Goal: Information Seeking & Learning: Learn about a topic

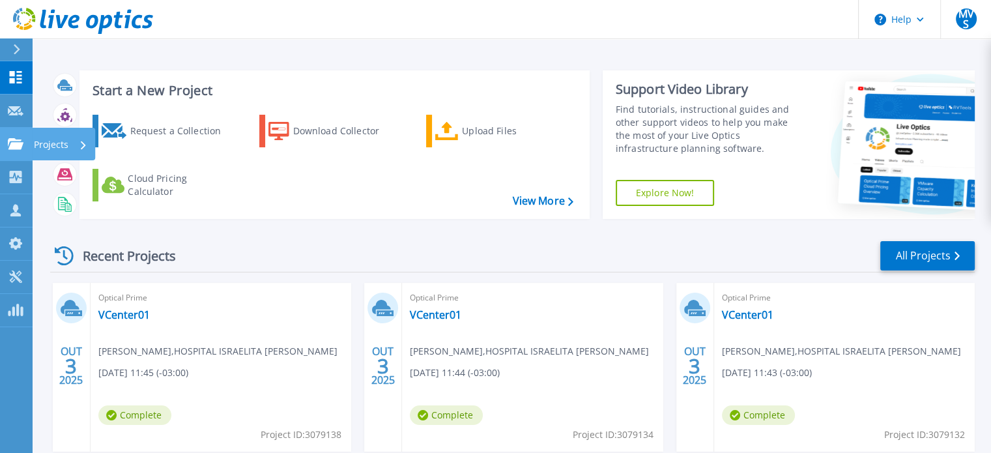
click at [23, 143] on div "Projects" at bounding box center [38, 144] width 61 height 12
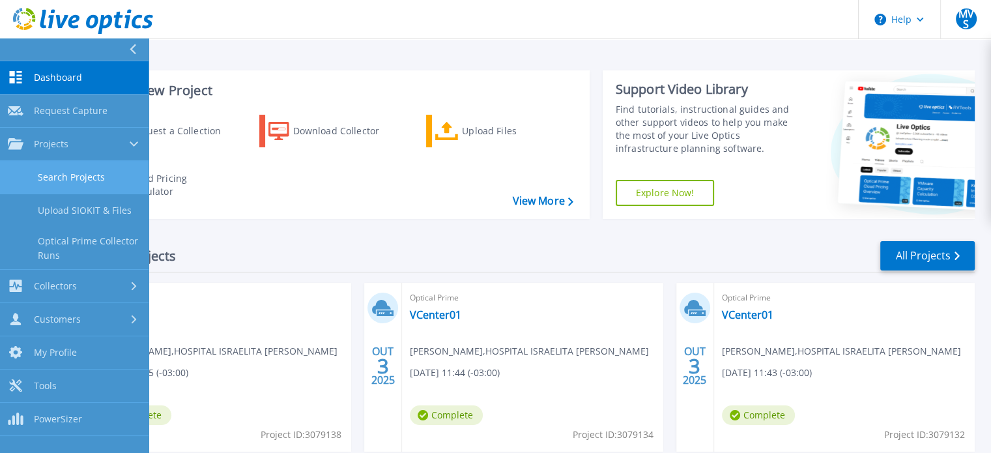
click at [81, 171] on link "Search Projects" at bounding box center [74, 177] width 149 height 33
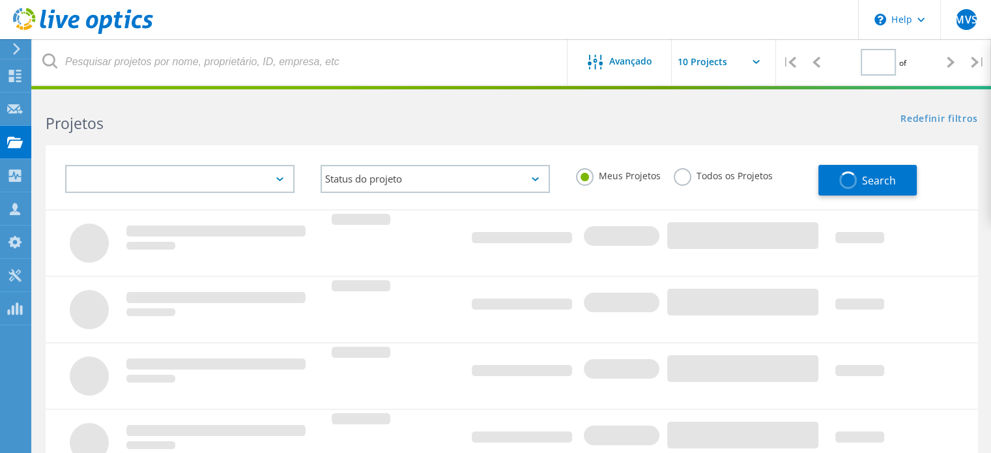
type input "1"
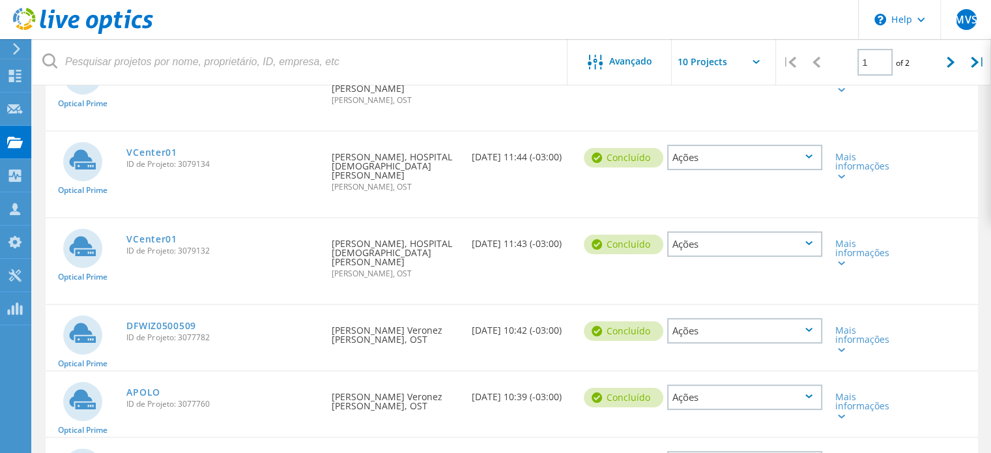
scroll to position [261, 0]
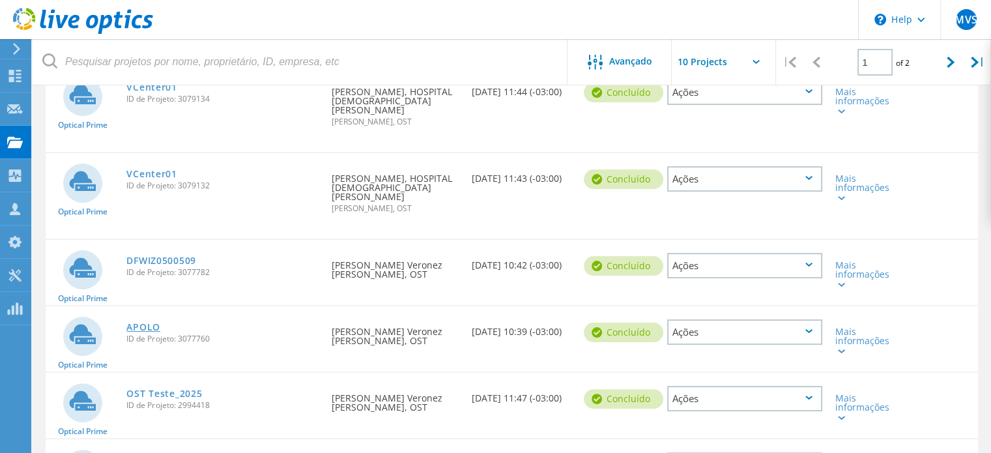
click at [143, 328] on link "APOLO" at bounding box center [143, 327] width 34 height 9
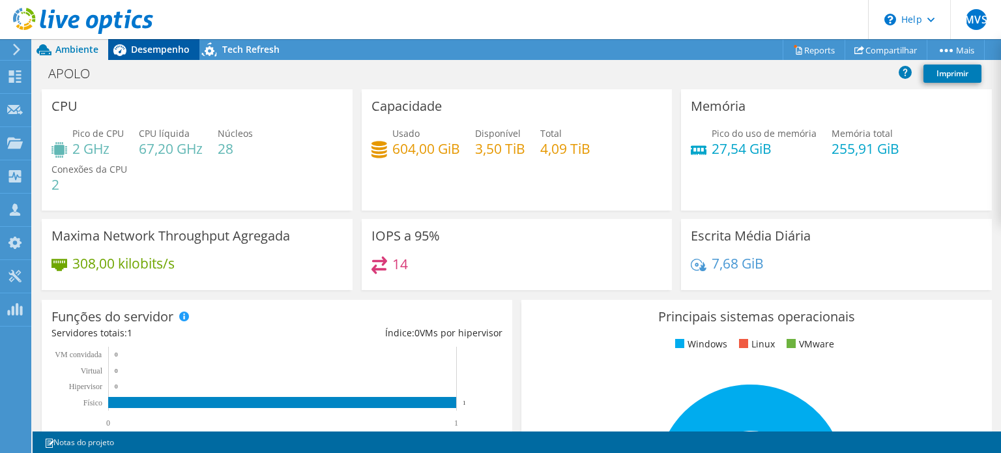
click at [154, 49] on span "Desempenho" at bounding box center [160, 49] width 59 height 12
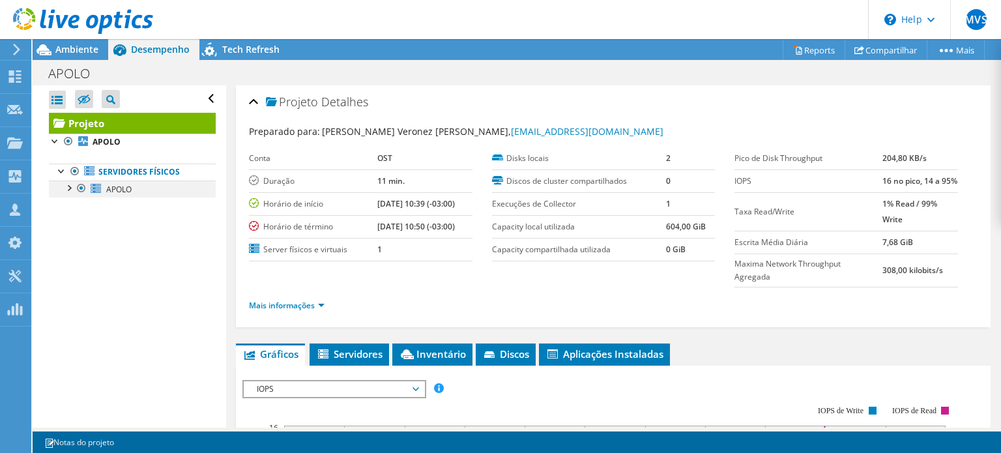
click at [68, 192] on div at bounding box center [68, 187] width 13 height 13
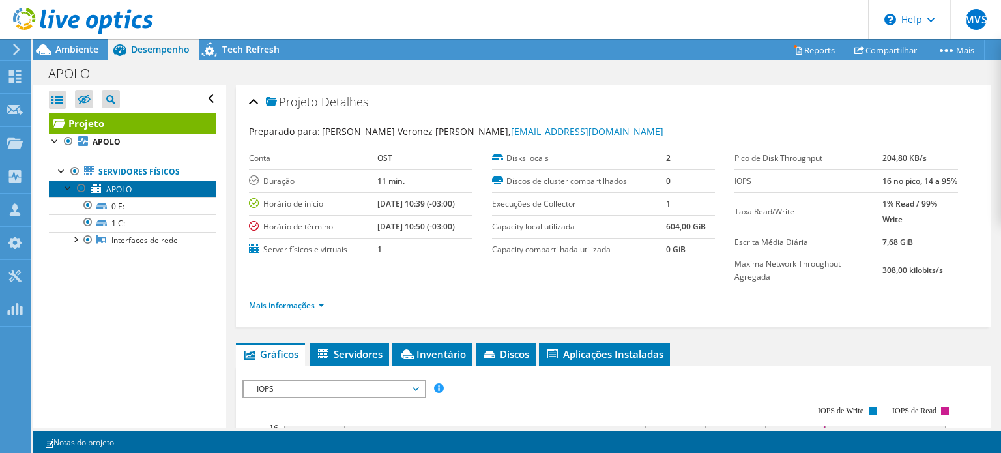
click at [117, 191] on span "APOLO" at bounding box center [118, 189] width 25 height 11
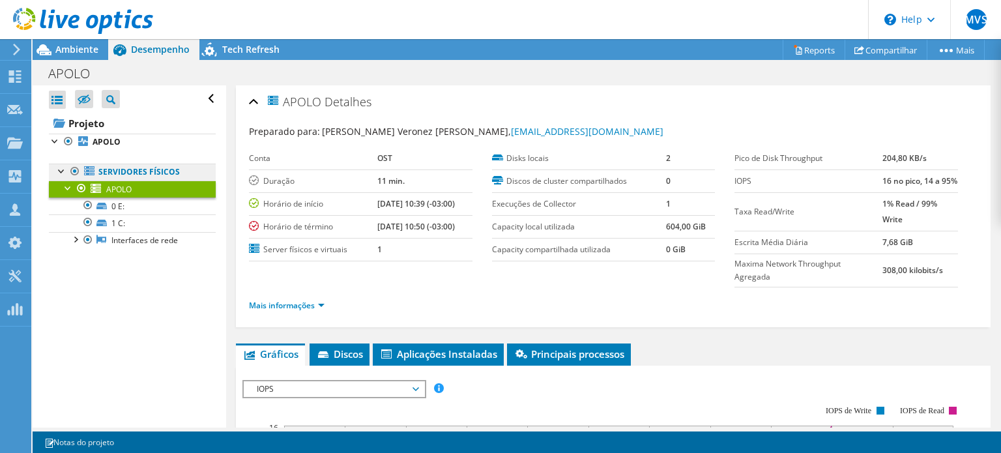
click at [123, 171] on link "Servidores físicos" at bounding box center [132, 172] width 167 height 17
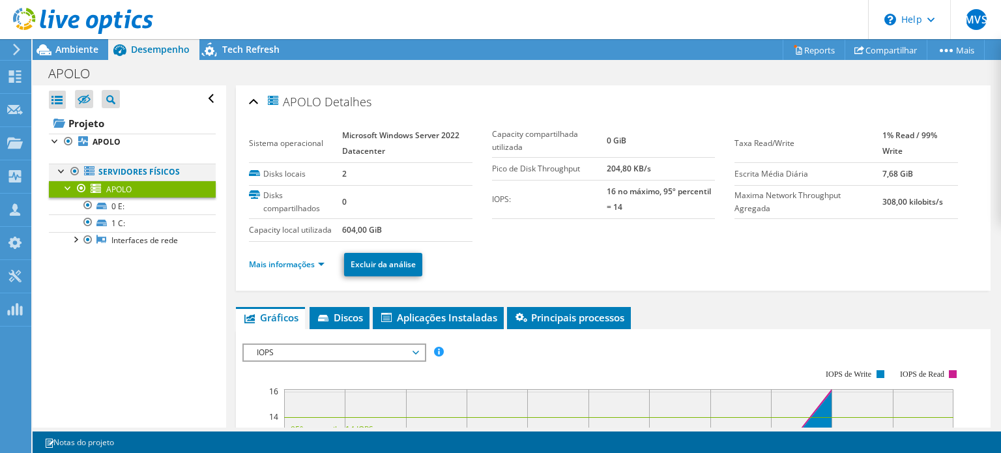
click at [60, 169] on div at bounding box center [61, 170] width 13 height 13
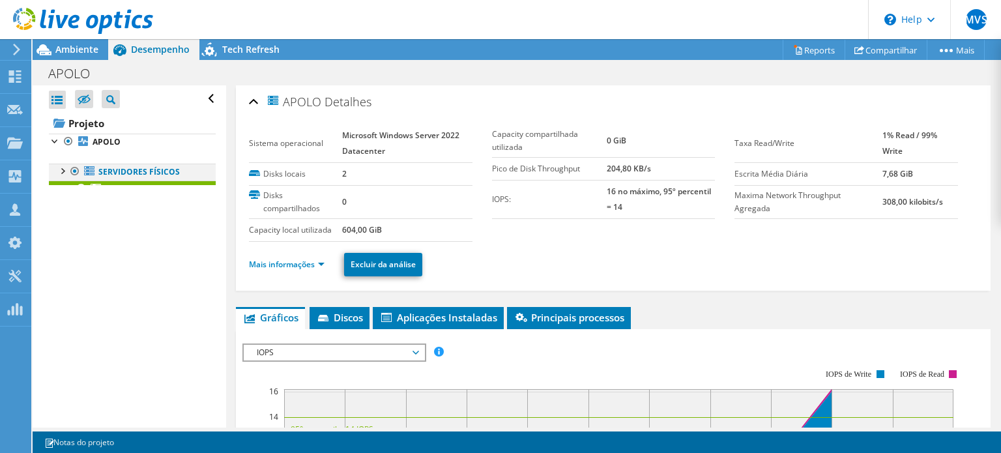
click at [60, 169] on div at bounding box center [61, 170] width 13 height 13
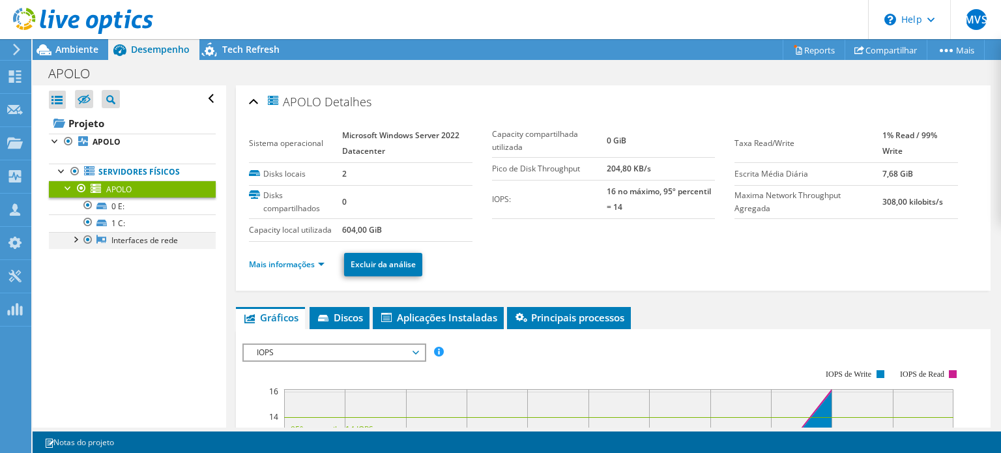
click at [76, 240] on div at bounding box center [74, 238] width 13 height 13
click at [106, 166] on link "Servidores físicos" at bounding box center [132, 172] width 167 height 17
click at [57, 170] on div at bounding box center [61, 170] width 13 height 13
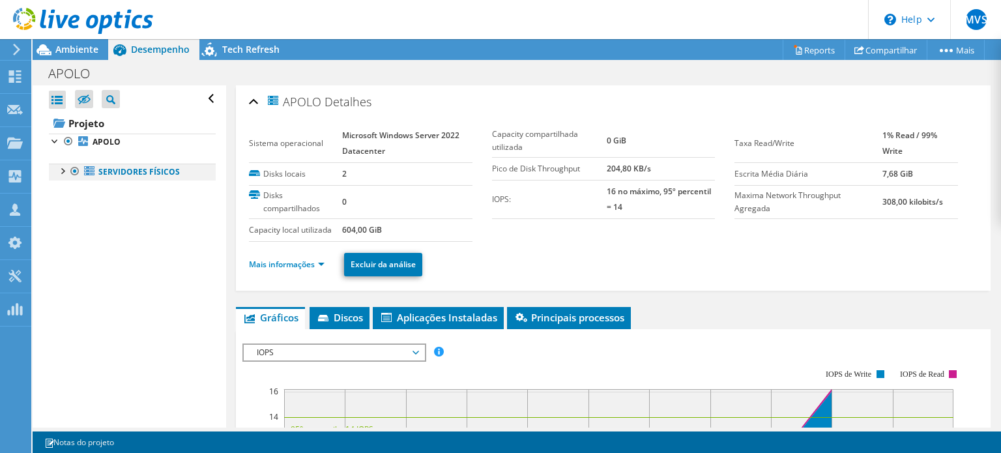
click at [57, 170] on div at bounding box center [61, 170] width 13 height 13
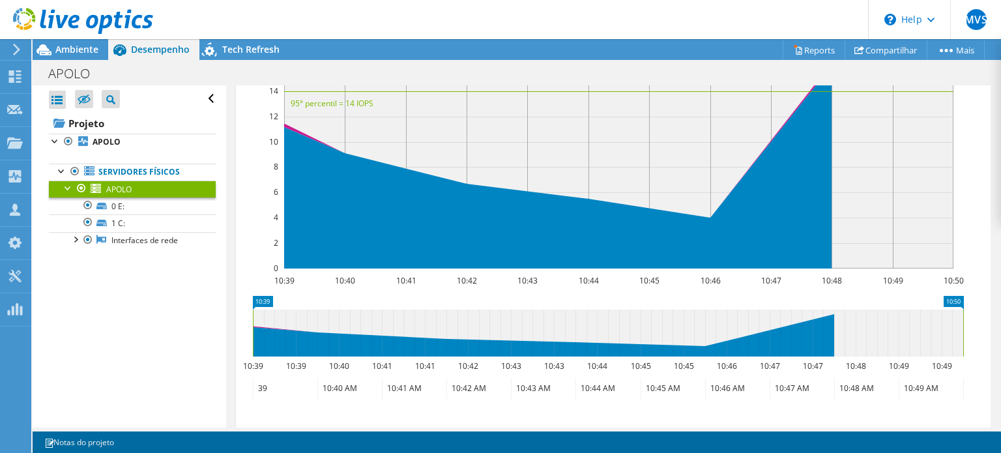
scroll to position [448, 0]
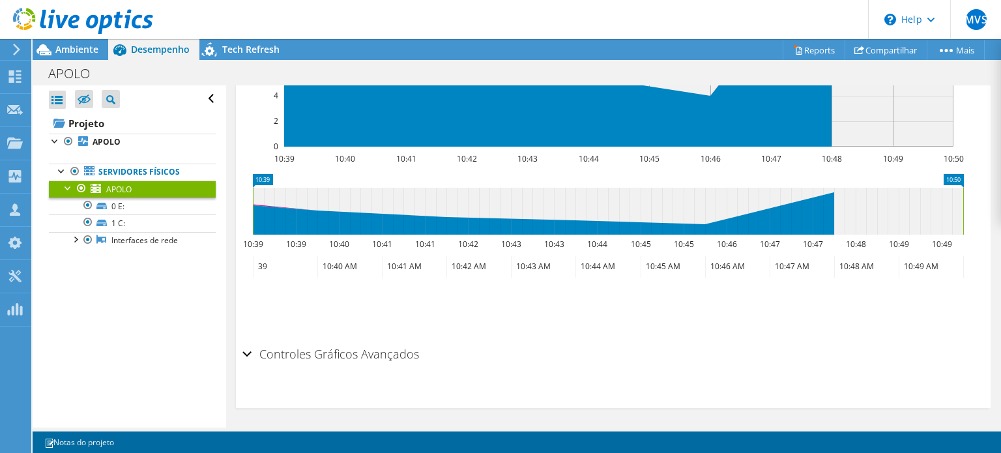
click at [253, 353] on h2 "Controles Gráficos Avançados" at bounding box center [330, 354] width 177 height 26
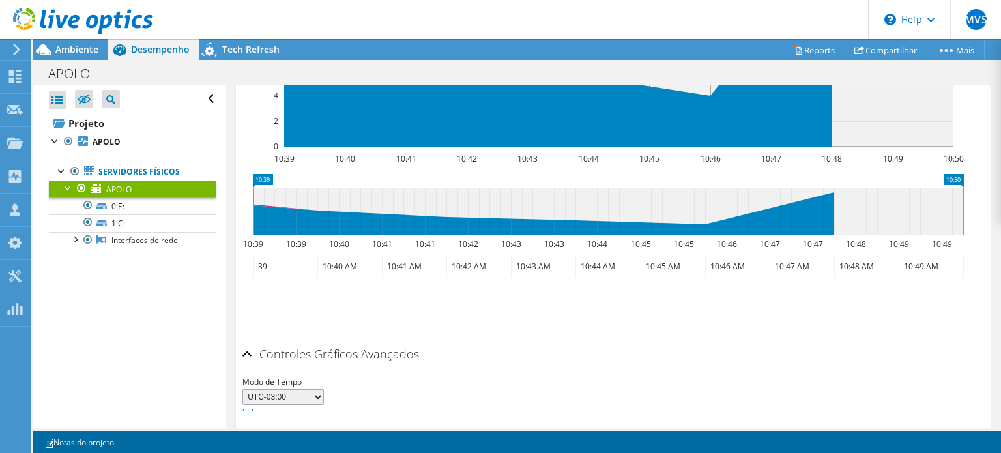
scroll to position [499, 0]
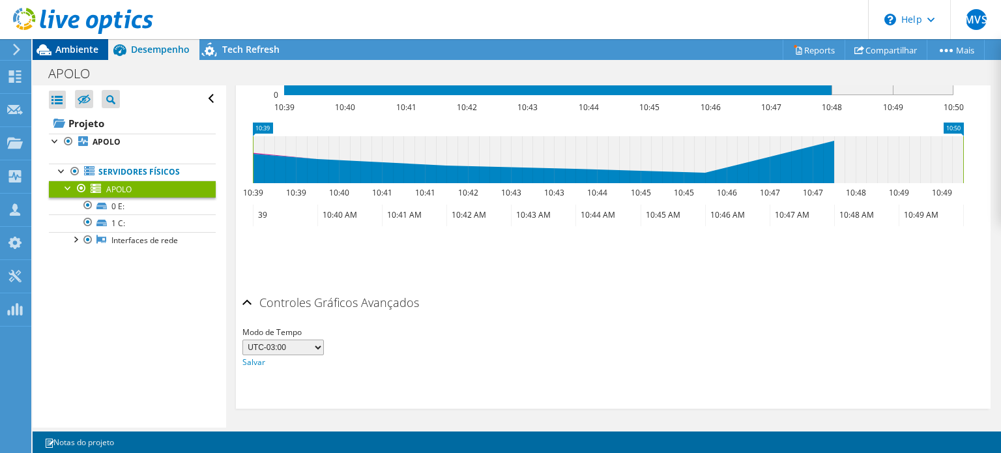
click at [82, 57] on div "Ambiente" at bounding box center [71, 49] width 76 height 21
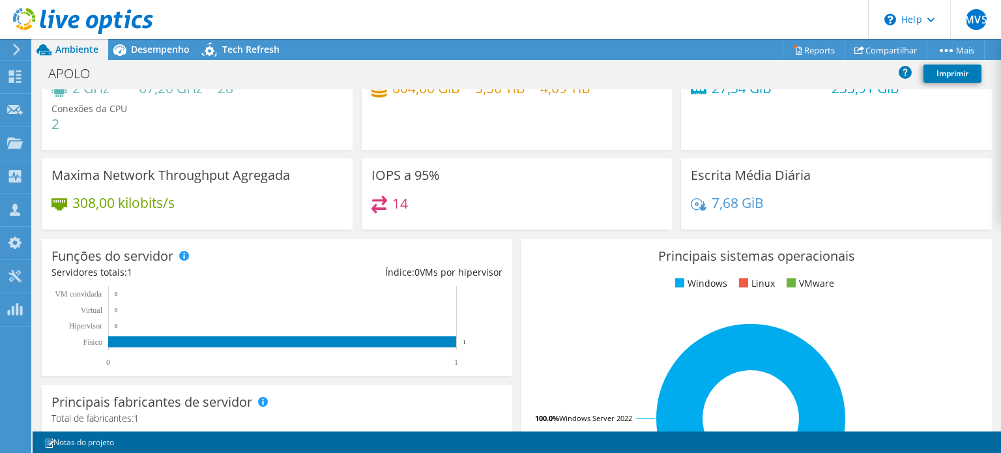
scroll to position [0, 0]
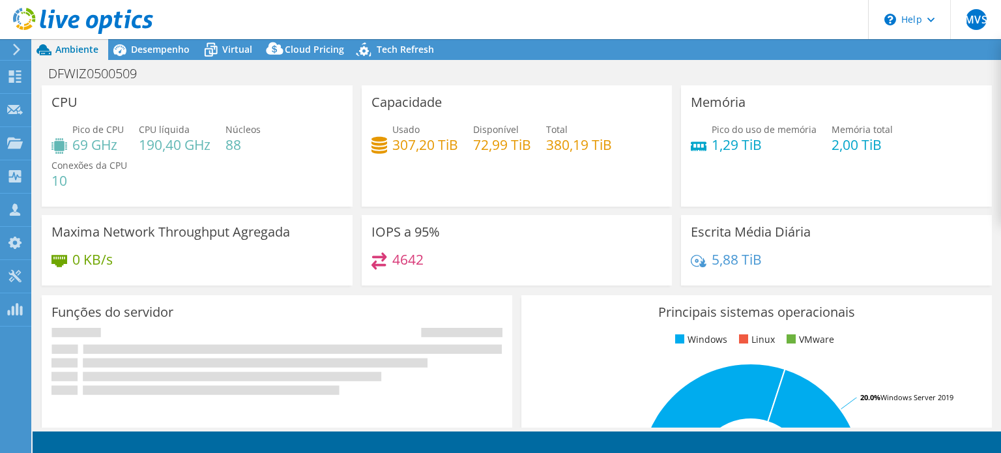
select select "USD"
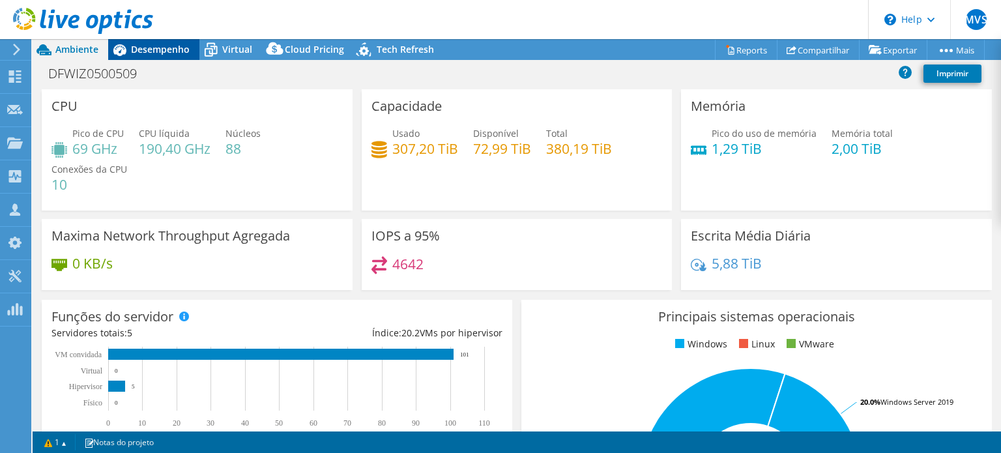
click at [154, 44] on span "Desempenho" at bounding box center [160, 49] width 59 height 12
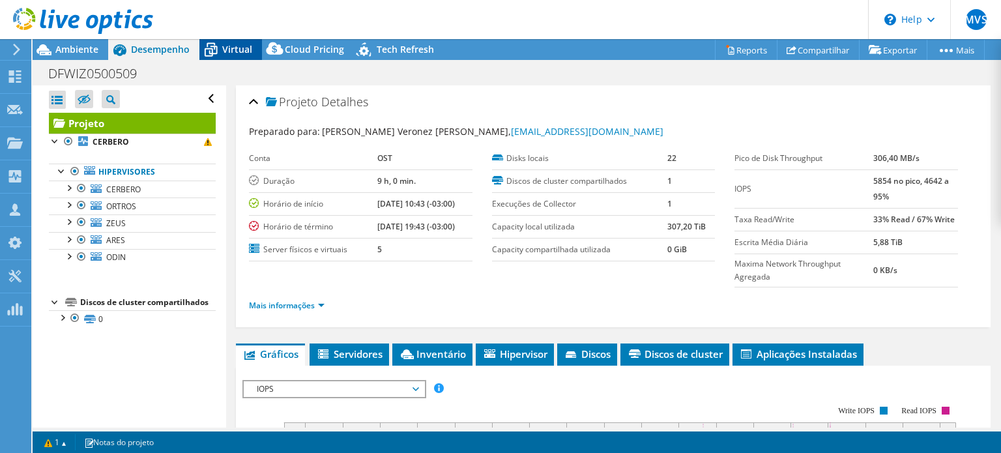
click at [242, 43] on span "Virtual" at bounding box center [237, 49] width 30 height 12
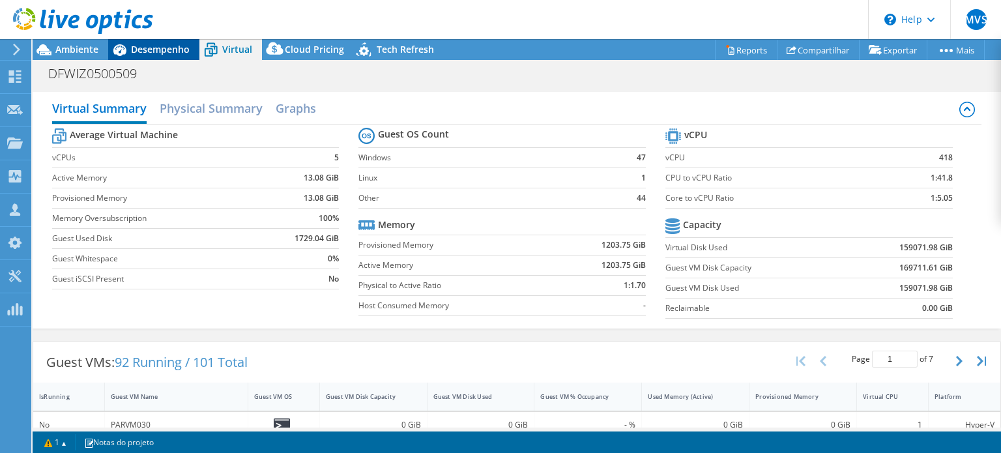
click at [154, 48] on span "Desempenho" at bounding box center [160, 49] width 59 height 12
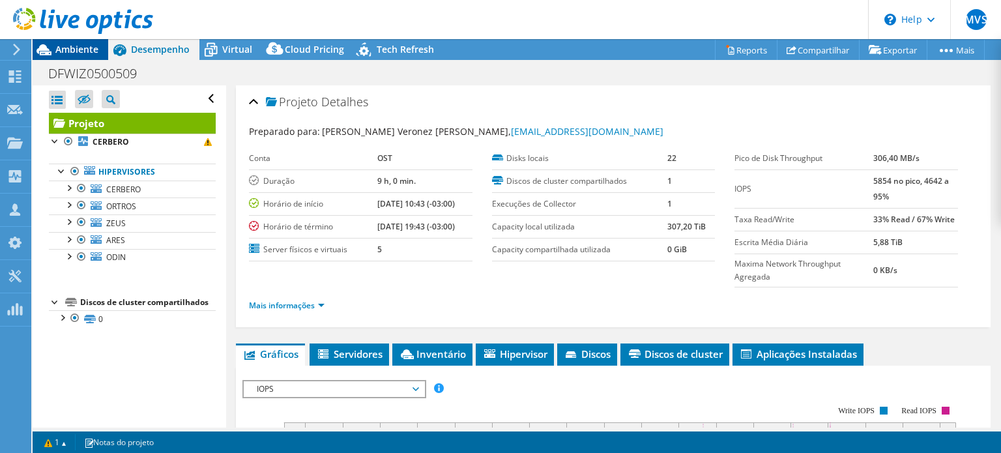
click at [80, 46] on span "Ambiente" at bounding box center [76, 49] width 43 height 12
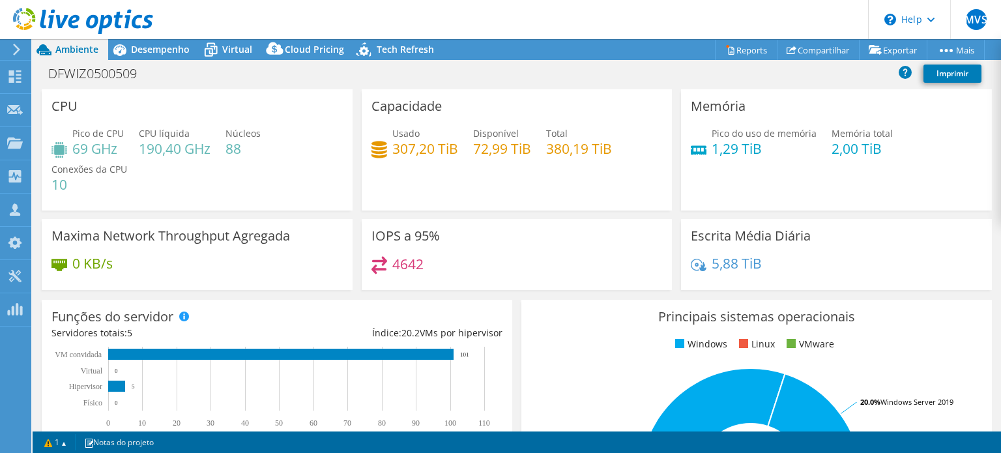
click at [18, 51] on icon at bounding box center [17, 50] width 10 height 12
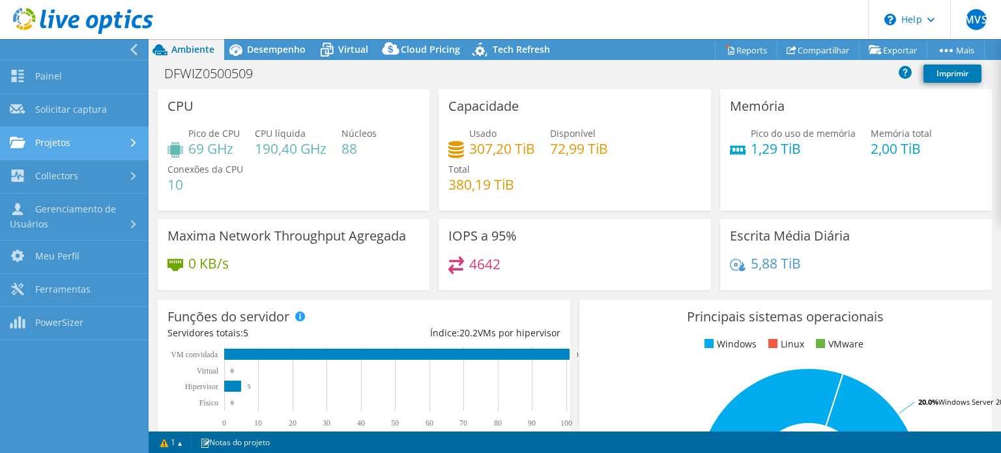
click at [91, 139] on link "Projetos" at bounding box center [74, 143] width 149 height 33
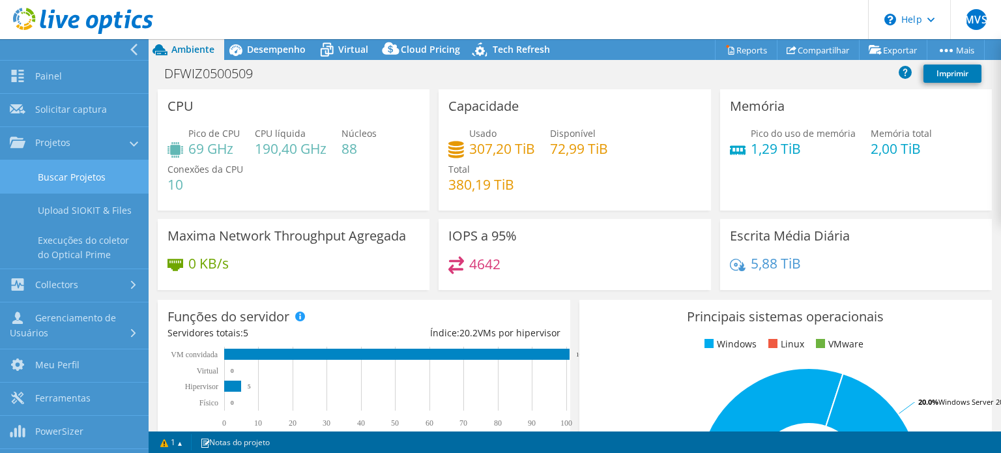
click at [81, 175] on link "Buscar Projetos" at bounding box center [74, 176] width 149 height 33
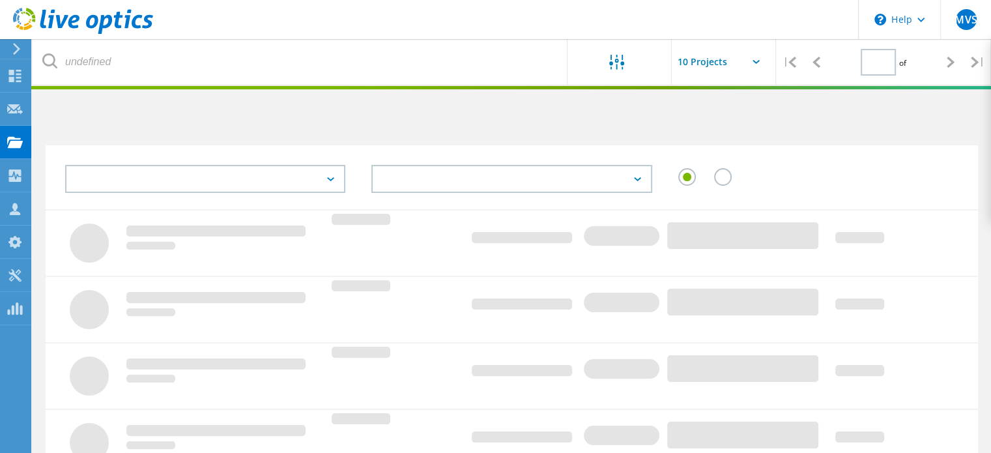
type input "1"
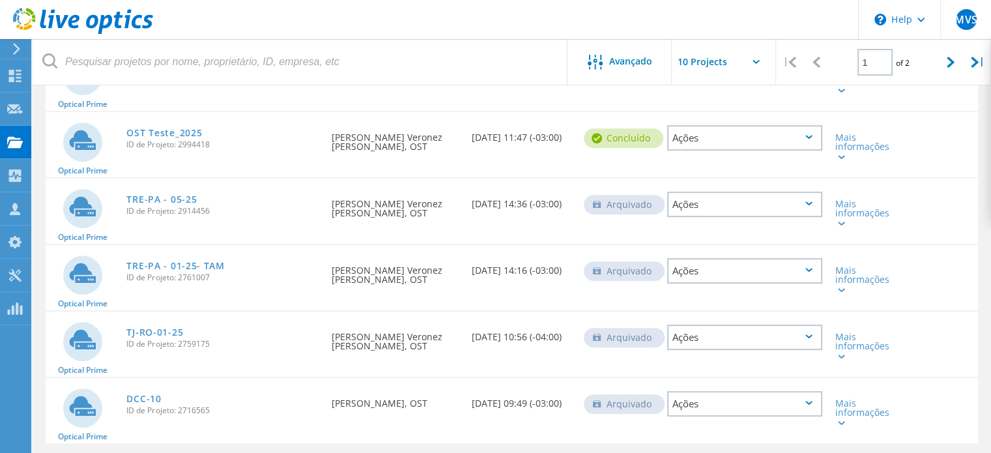
scroll to position [326, 0]
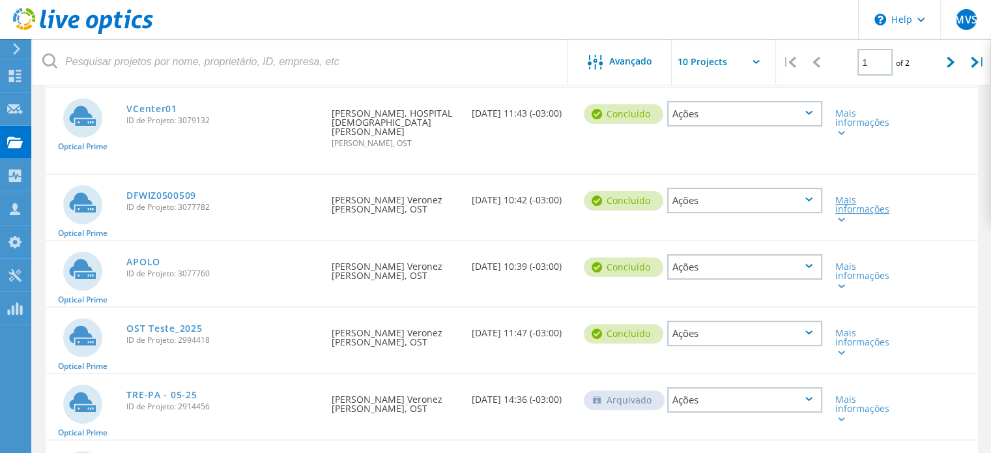
click at [842, 221] on div at bounding box center [840, 219] width 10 height 8
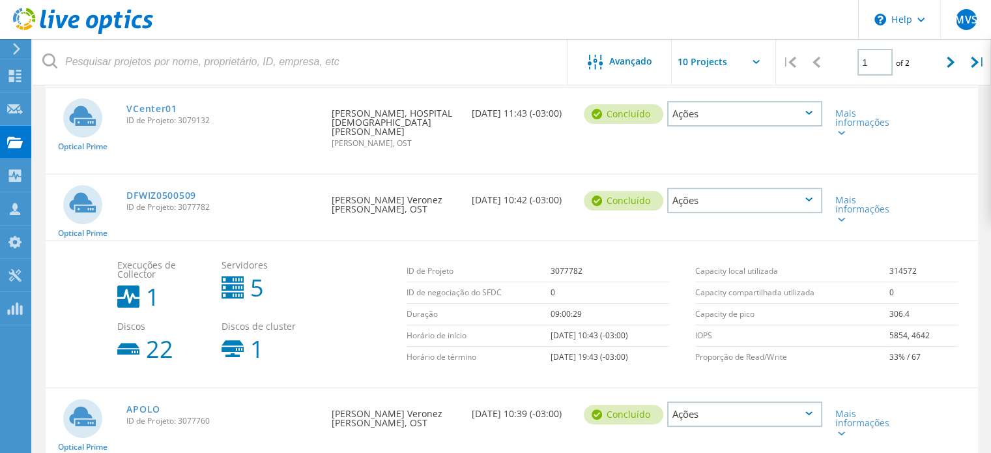
scroll to position [391, 0]
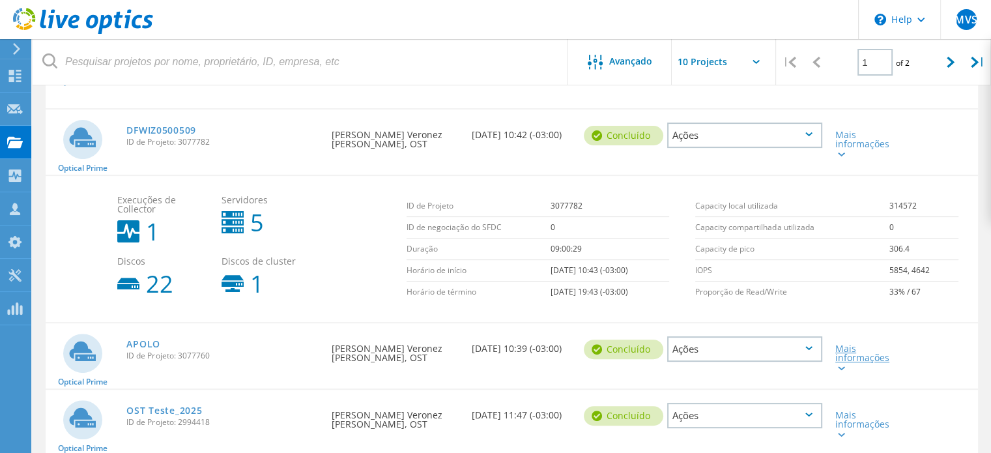
click at [843, 366] on icon at bounding box center [841, 368] width 7 height 4
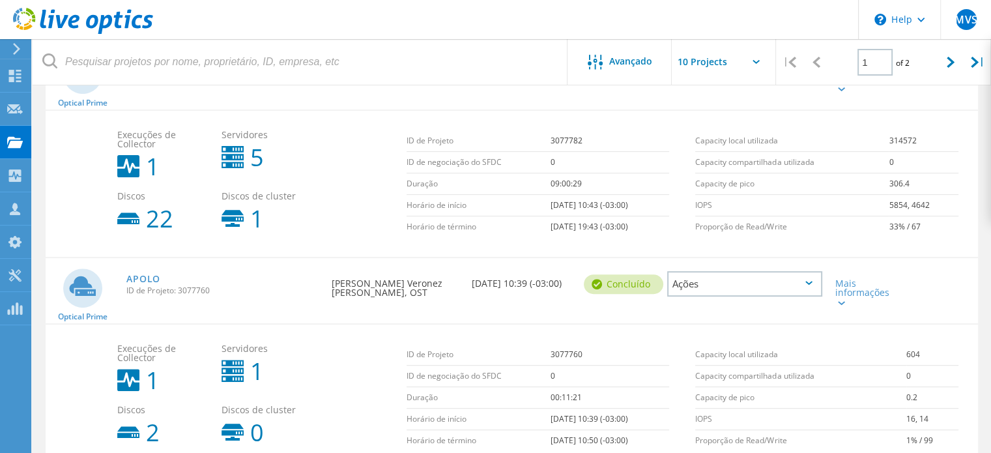
scroll to position [521, 0]
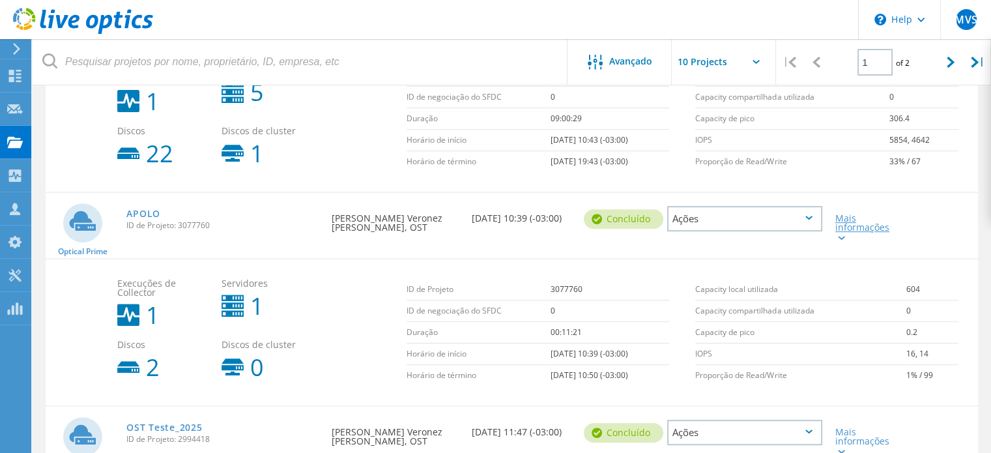
click at [840, 233] on div at bounding box center [840, 237] width 10 height 8
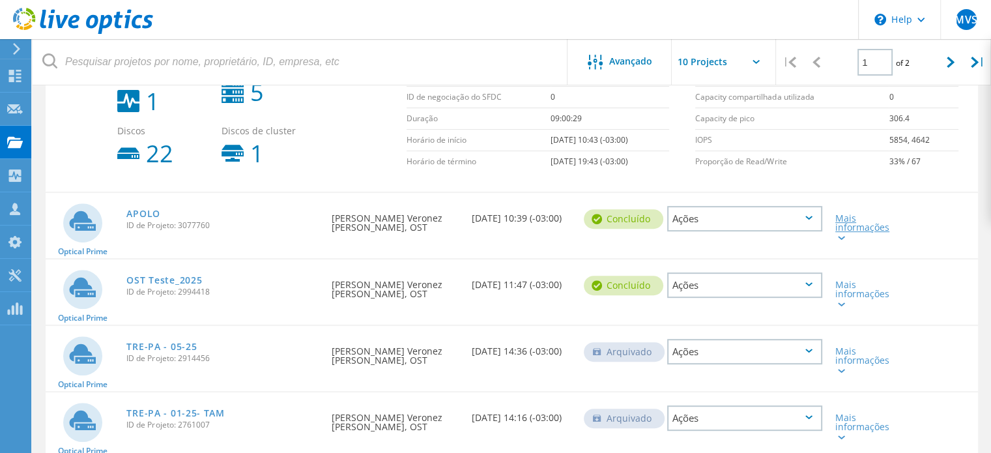
click at [839, 233] on div at bounding box center [840, 237] width 10 height 8
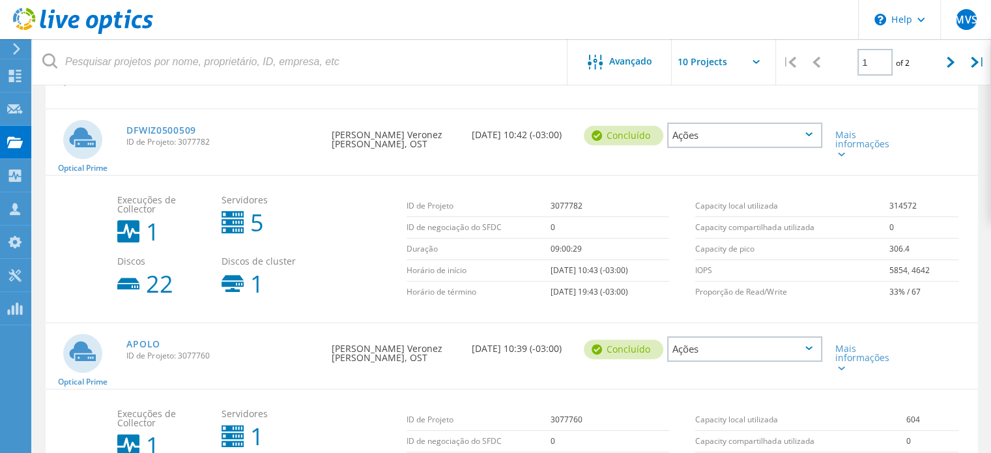
scroll to position [456, 0]
